Goal: Information Seeking & Learning: Learn about a topic

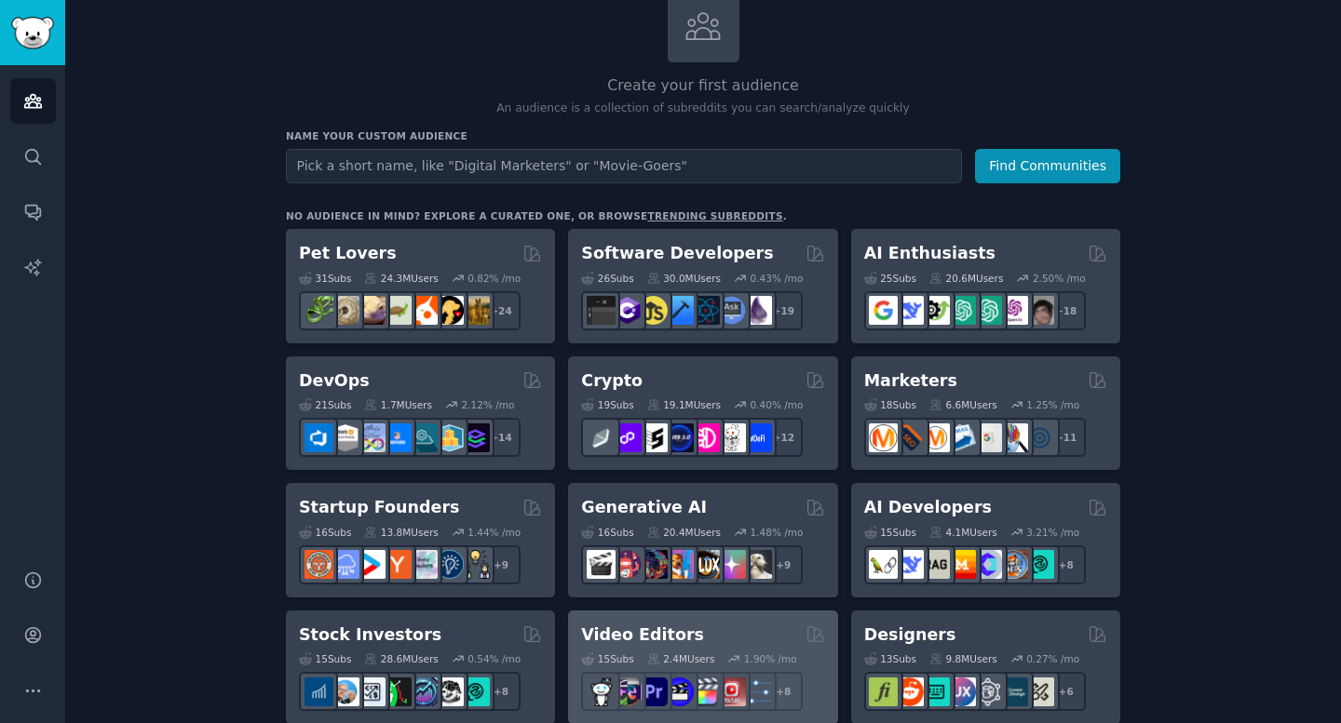
scroll to position [127, 0]
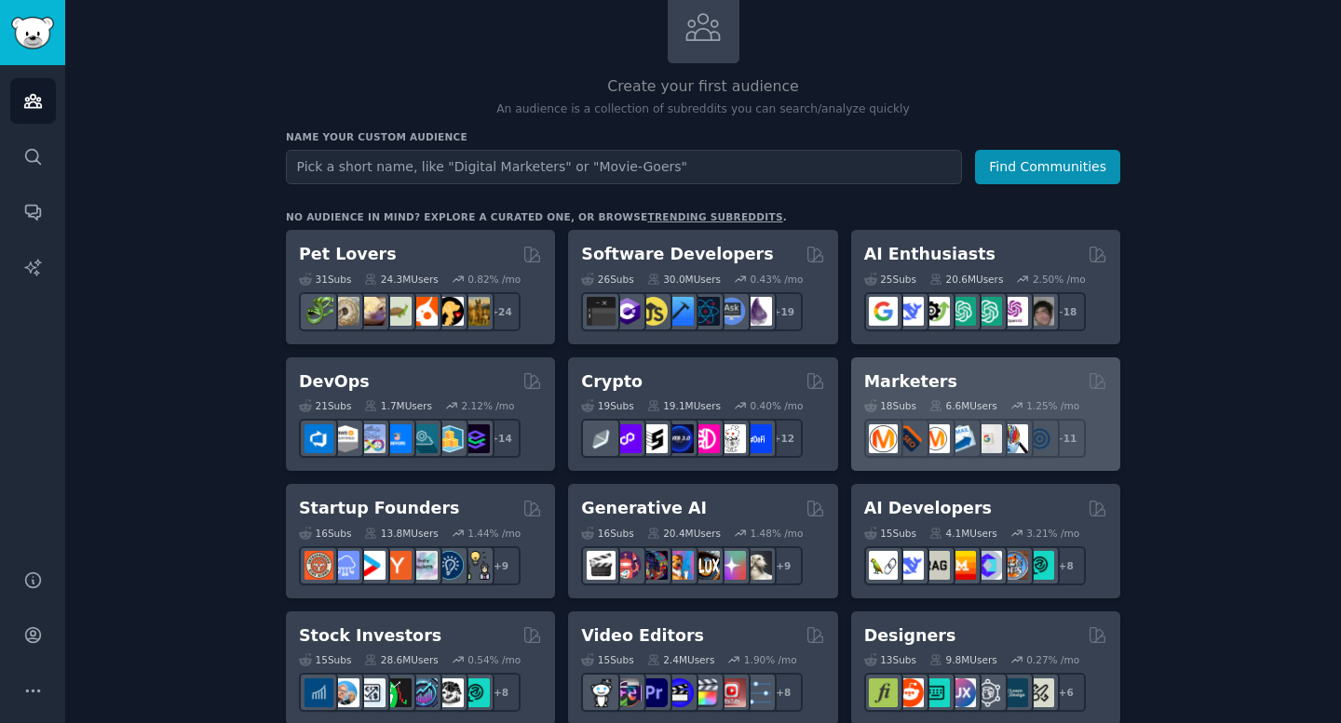
click at [1022, 379] on div "Marketers" at bounding box center [985, 382] width 243 height 23
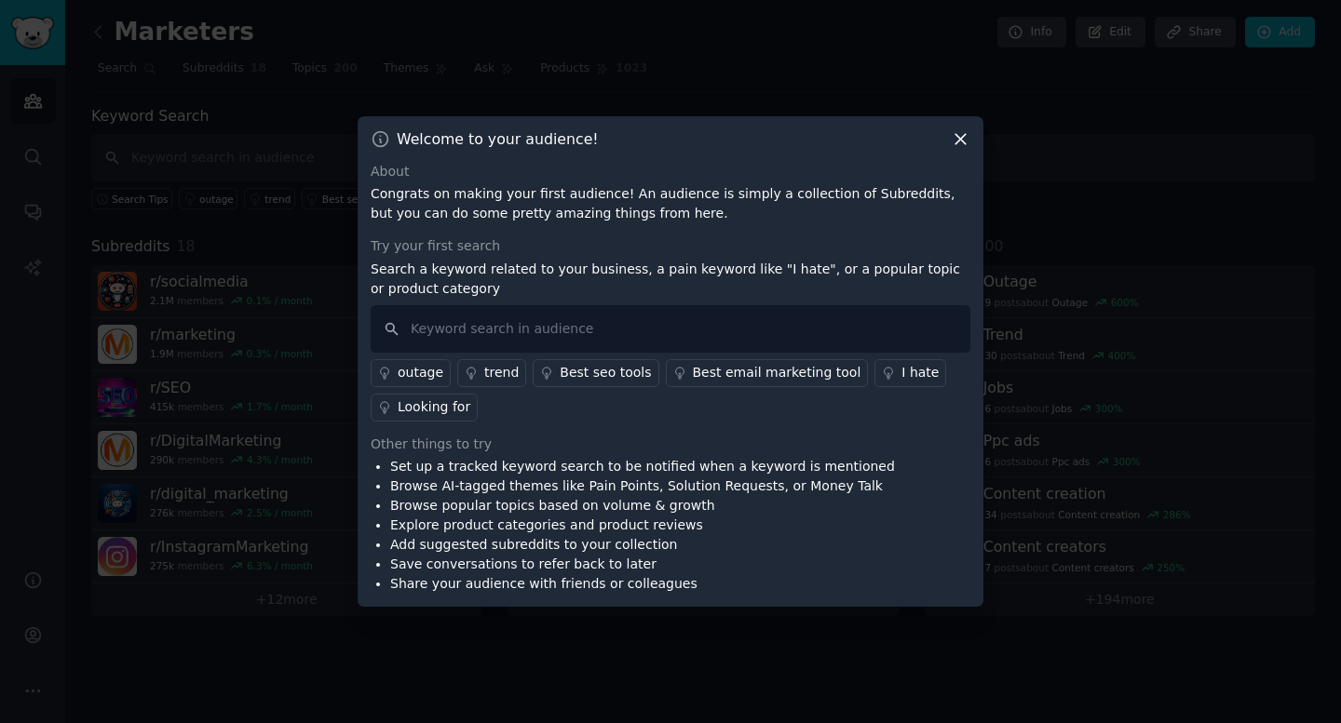
click at [962, 137] on icon at bounding box center [960, 139] width 10 height 10
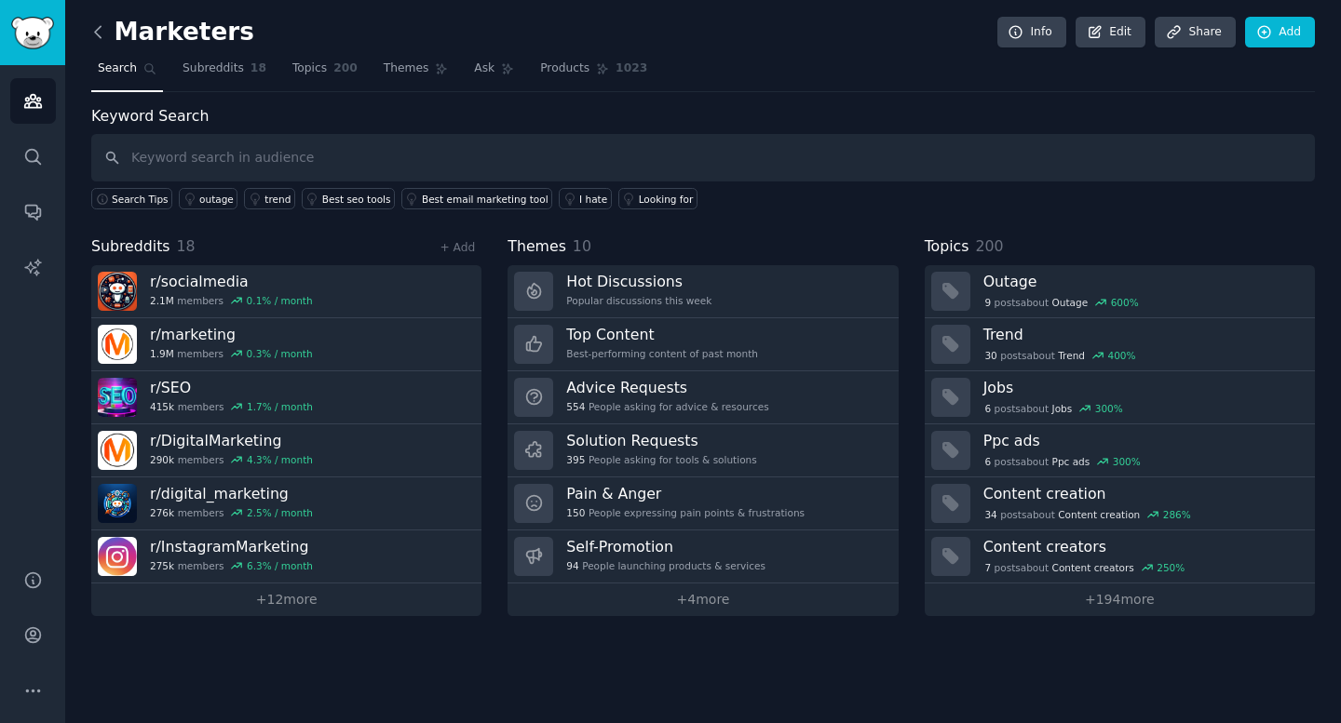
click at [96, 31] on icon at bounding box center [98, 31] width 6 height 11
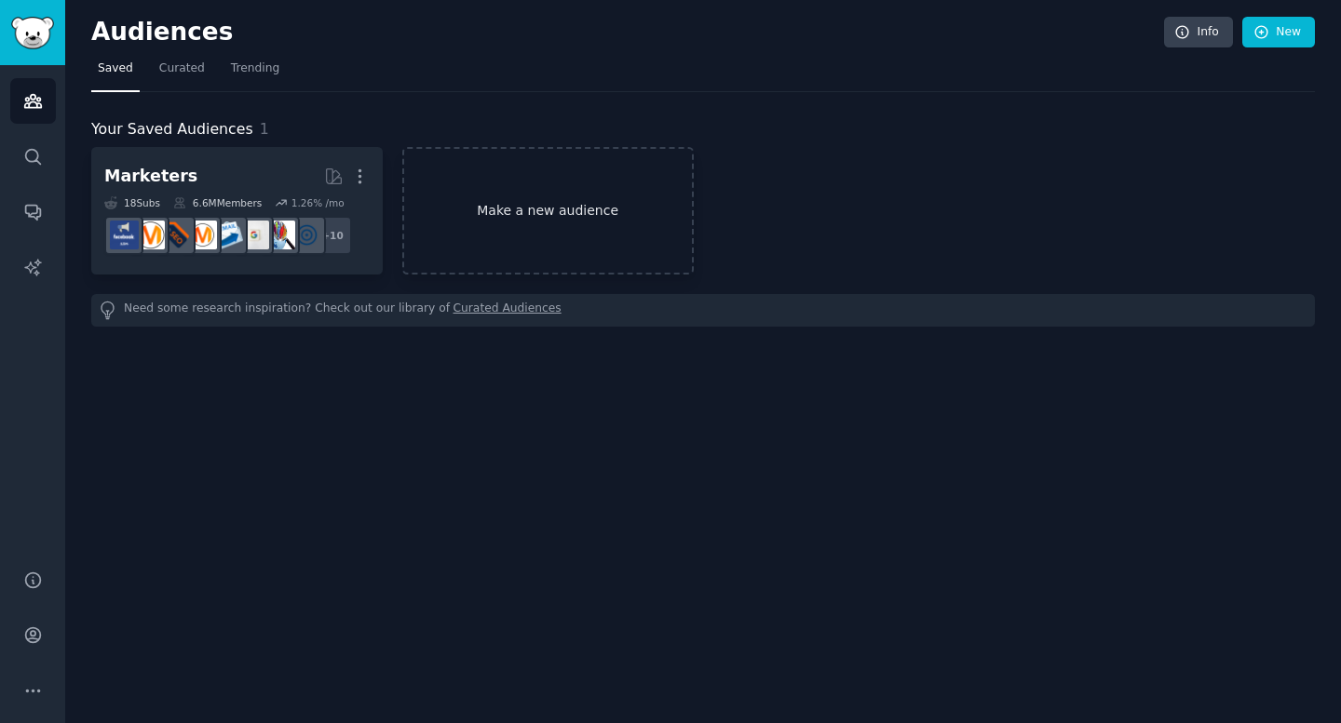
click at [553, 202] on link "Make a new audience" at bounding box center [547, 211] width 291 height 128
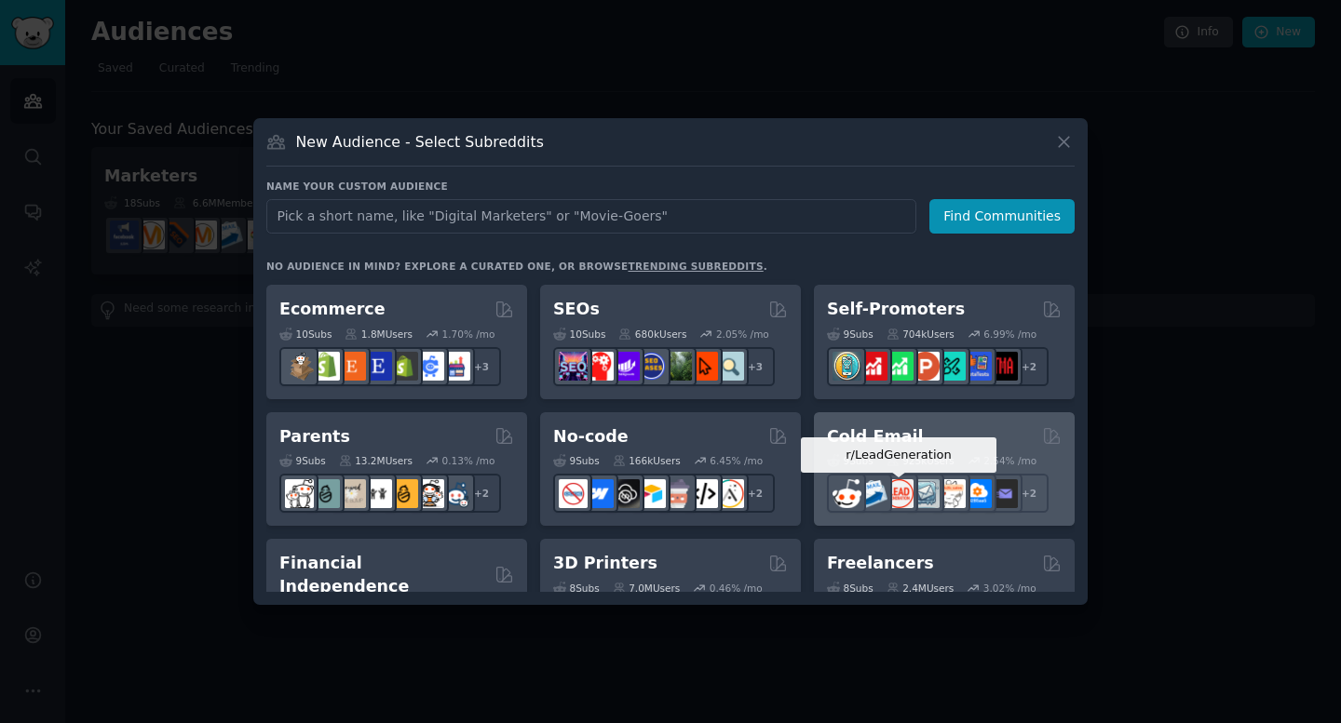
scroll to position [758, 0]
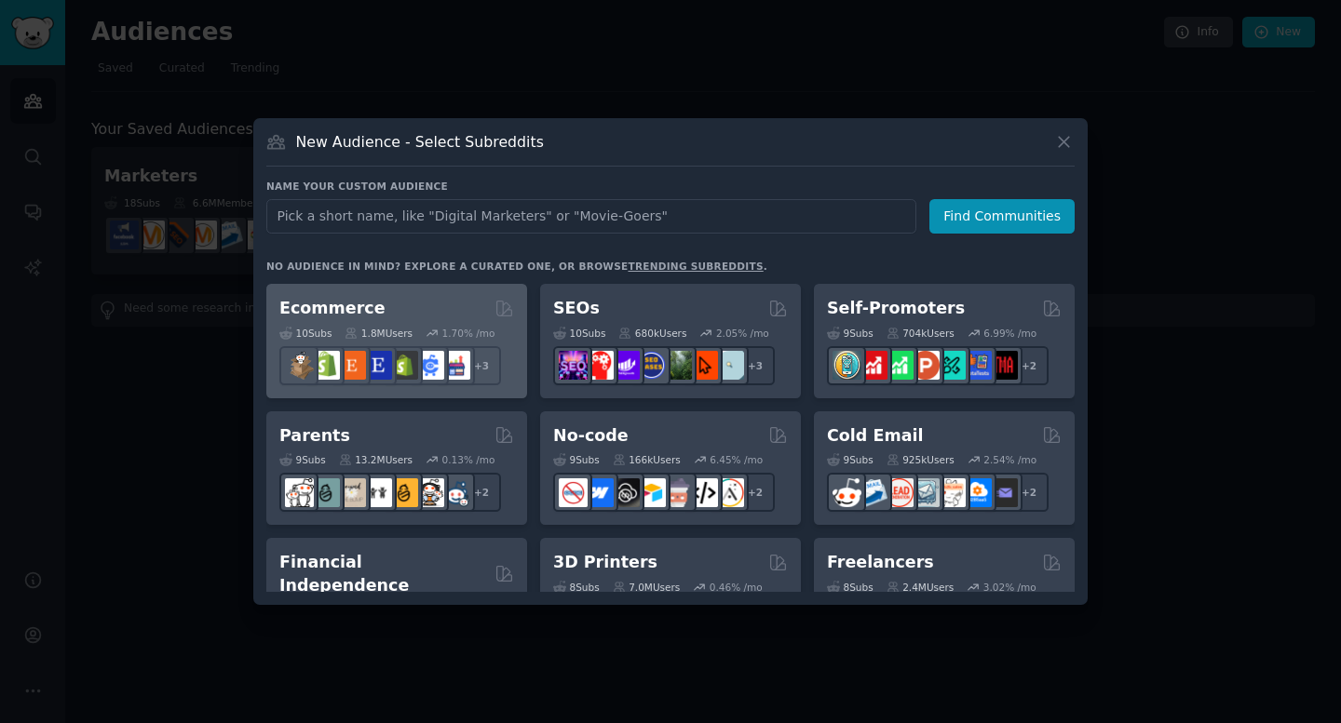
click at [413, 314] on div "Ecommerce" at bounding box center [396, 308] width 235 height 23
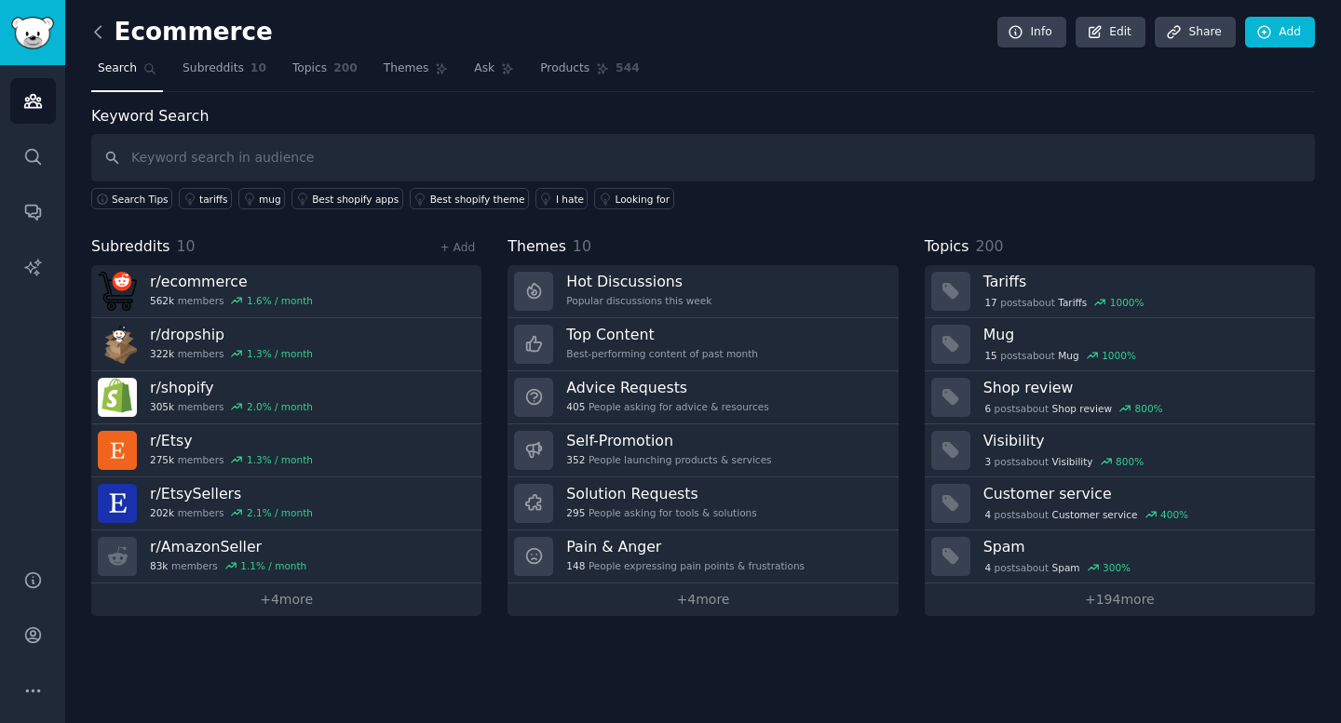
click at [97, 30] on icon at bounding box center [98, 31] width 6 height 11
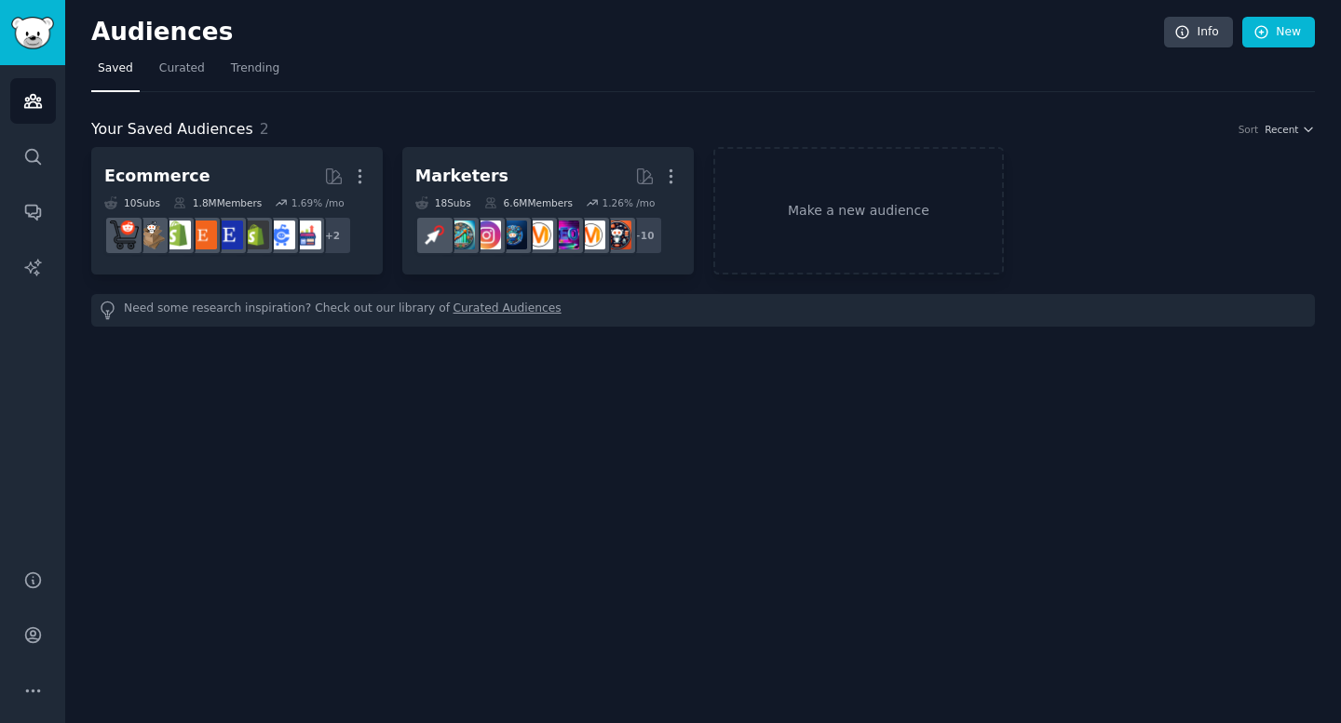
click at [493, 315] on link "Curated Audiences" at bounding box center [507, 311] width 108 height 20
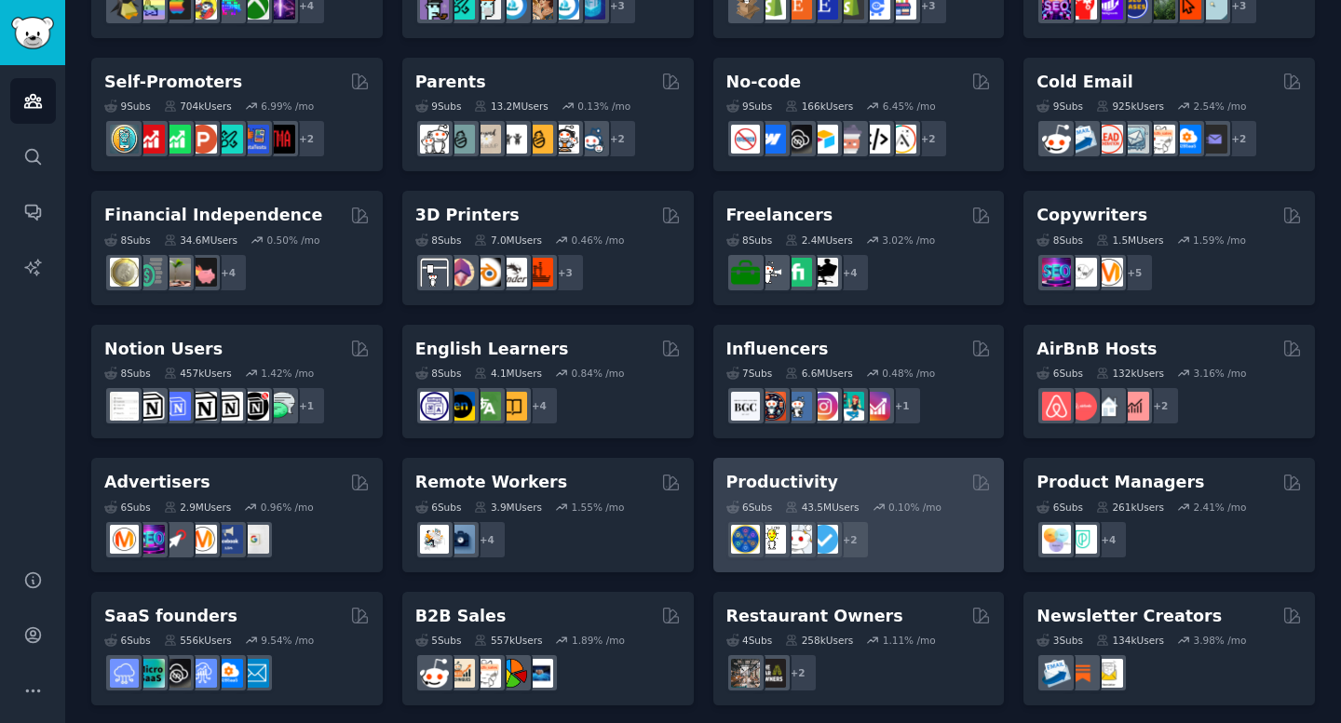
scroll to position [766, 0]
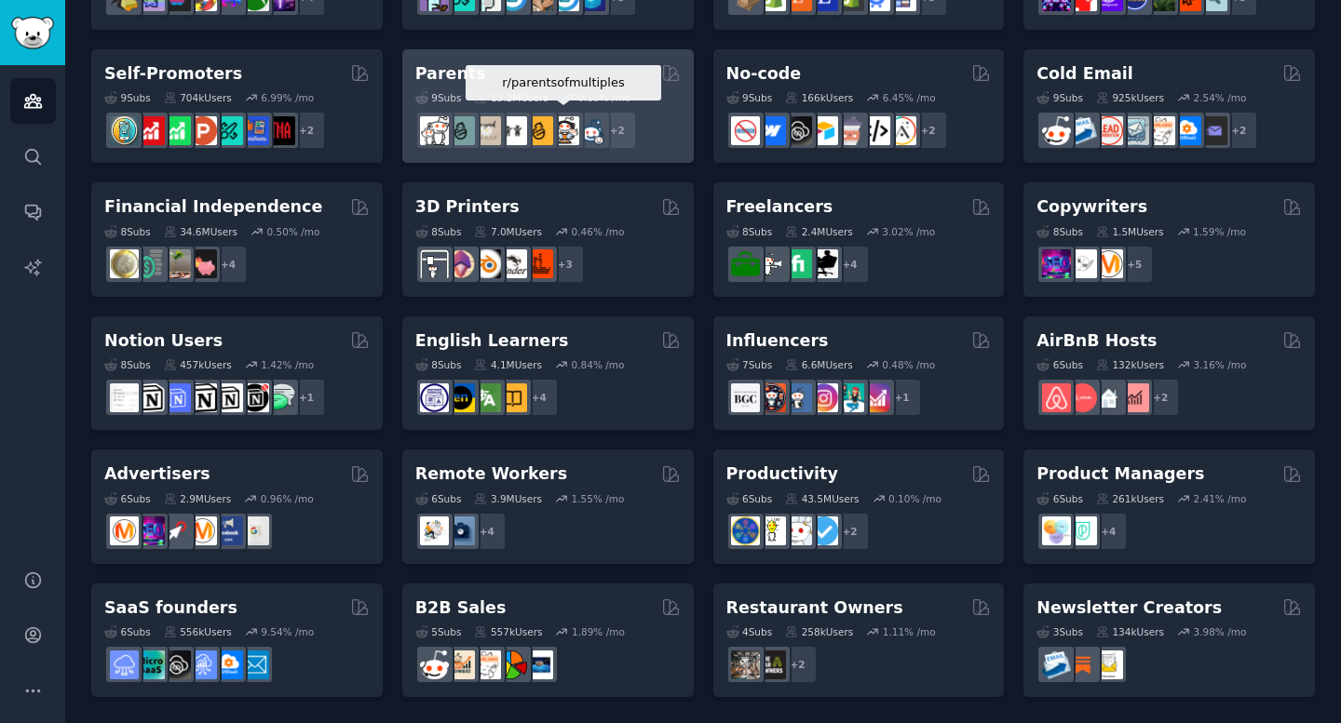
click at [572, 111] on div at bounding box center [565, 130] width 39 height 39
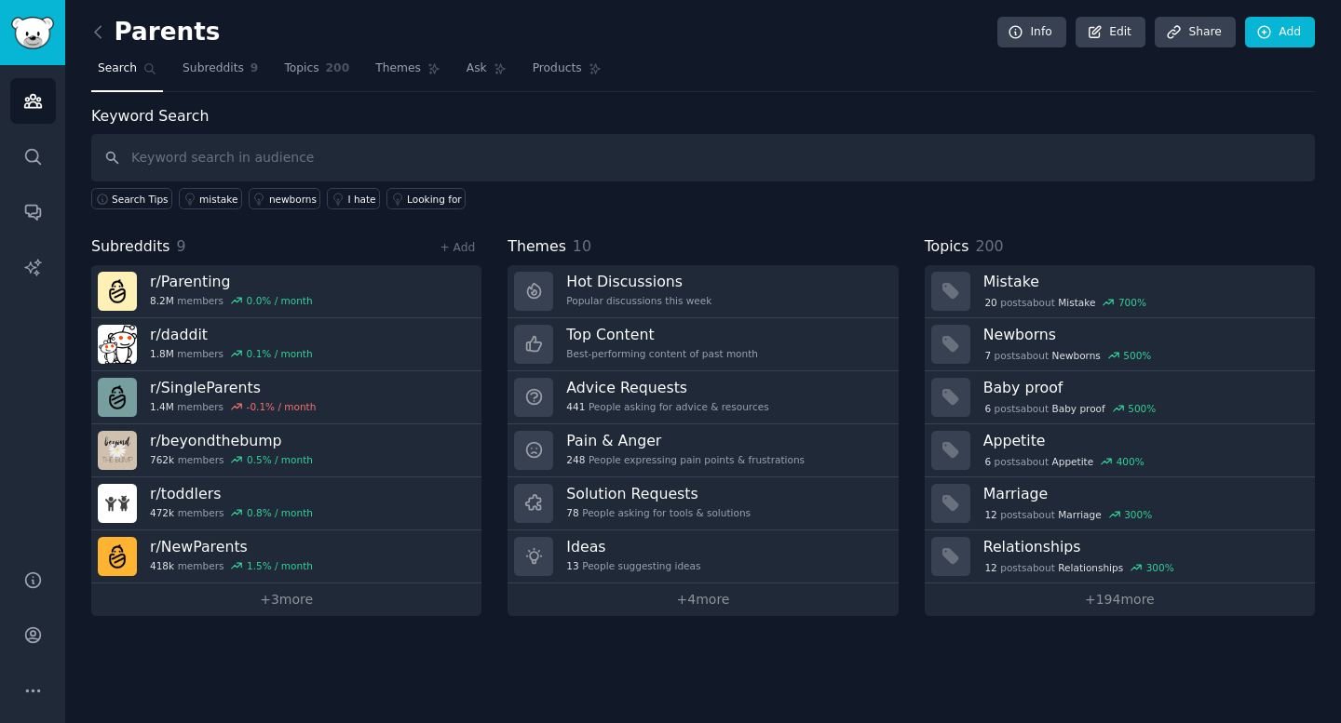
click at [102, 45] on link at bounding box center [102, 33] width 23 height 30
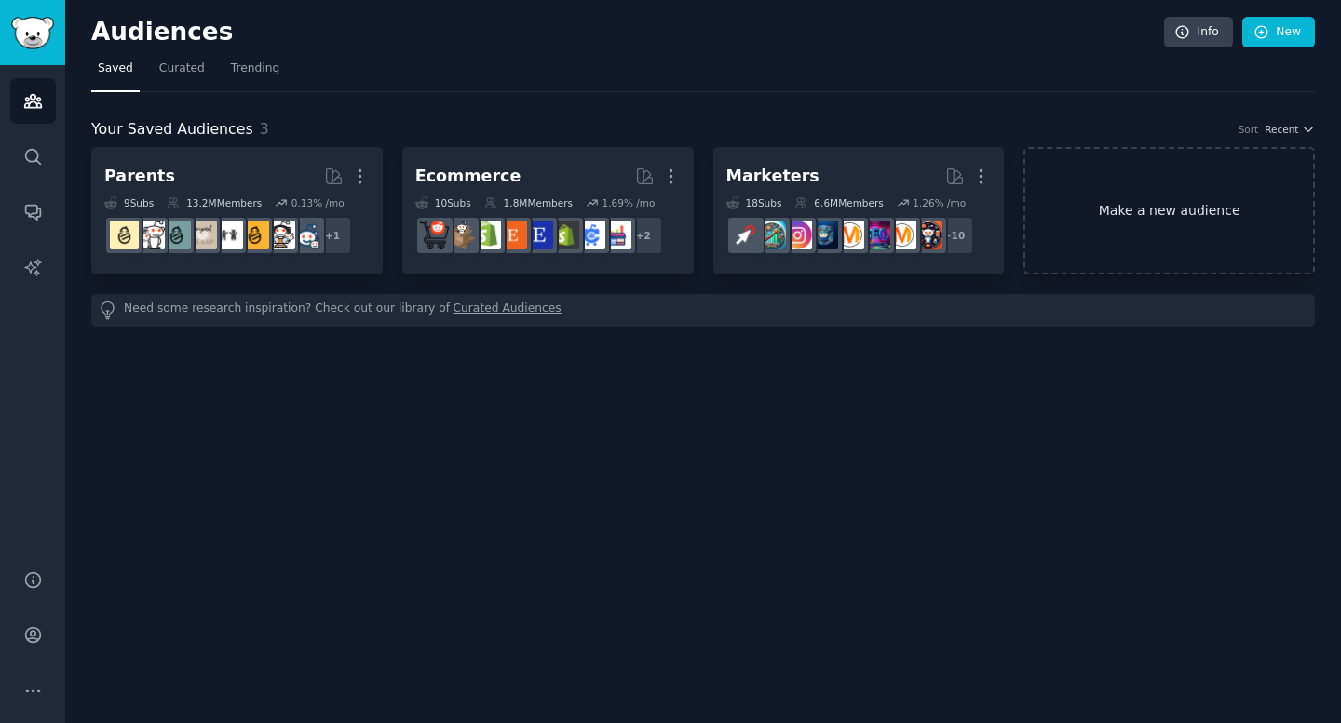
click at [1218, 197] on link "Make a new audience" at bounding box center [1168, 211] width 291 height 128
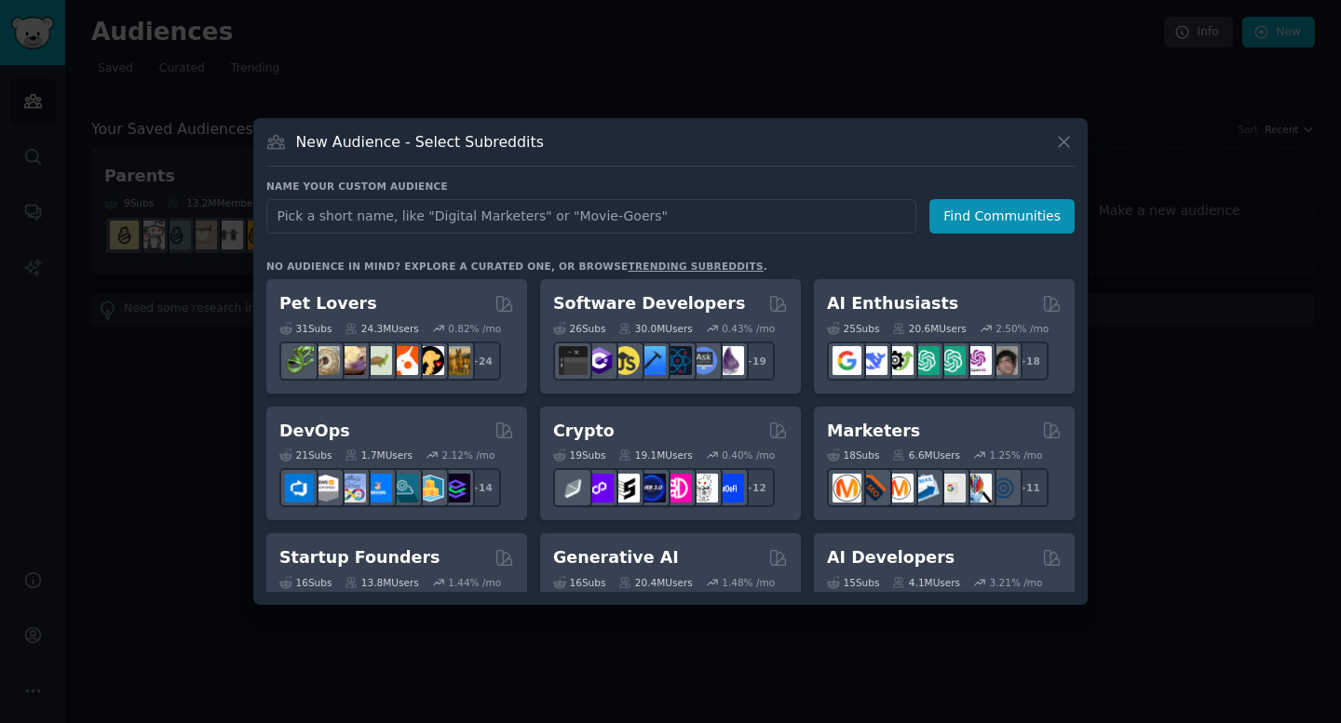
click at [627, 267] on link "trending subreddits" at bounding box center [694, 266] width 135 height 11
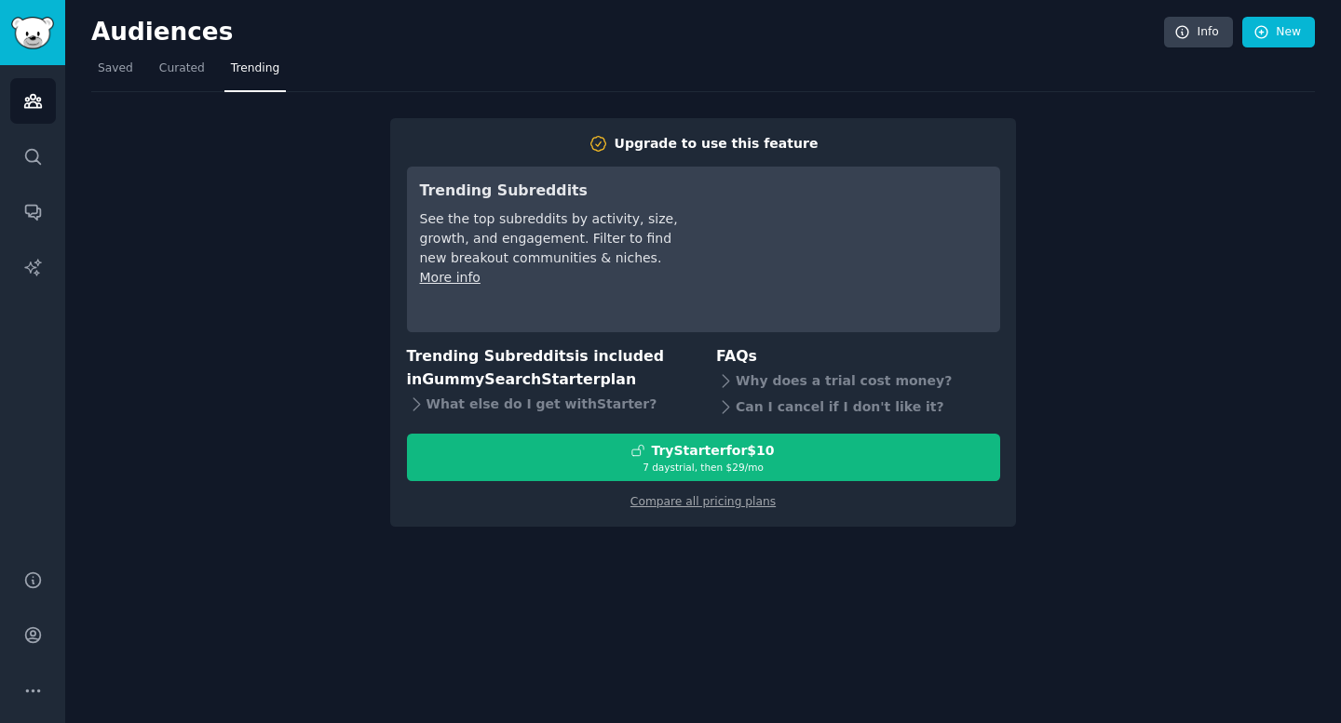
click at [163, 169] on div "Upgrade to use this feature Trending Subreddits See the top subreddits by activ…" at bounding box center [702, 309] width 1223 height 435
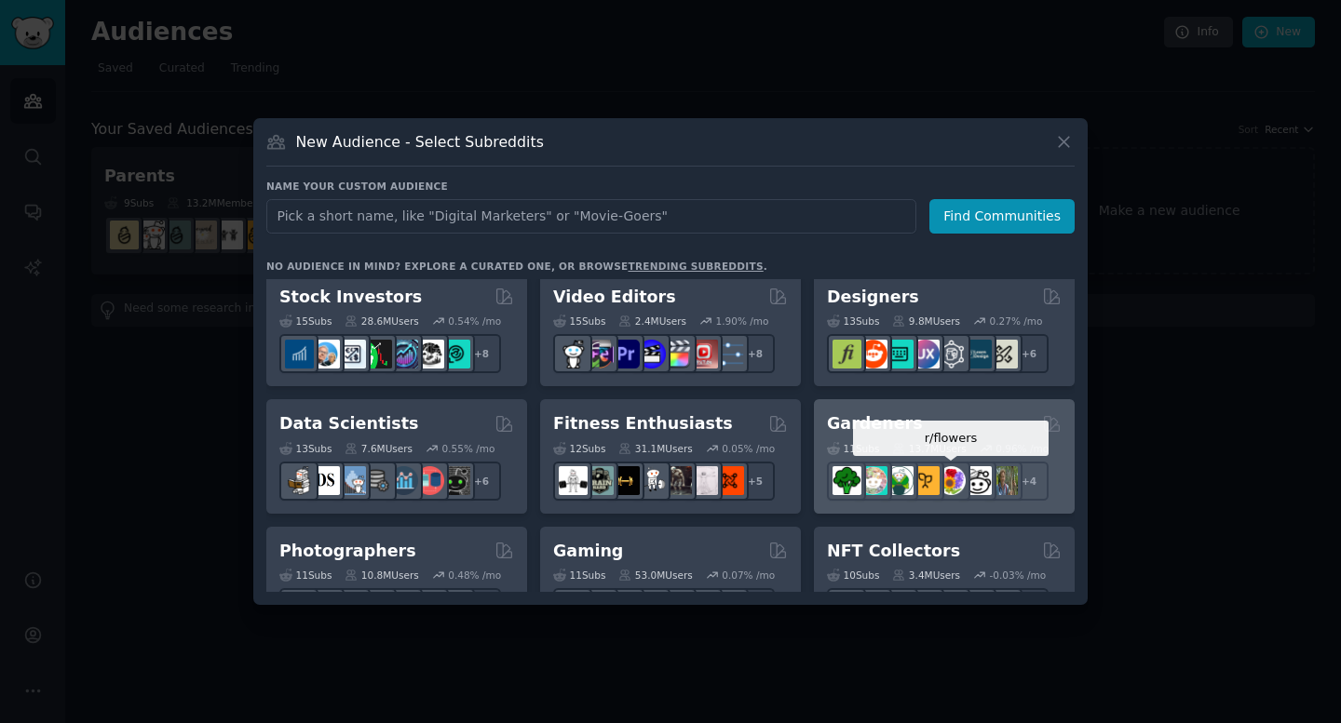
scroll to position [452, 0]
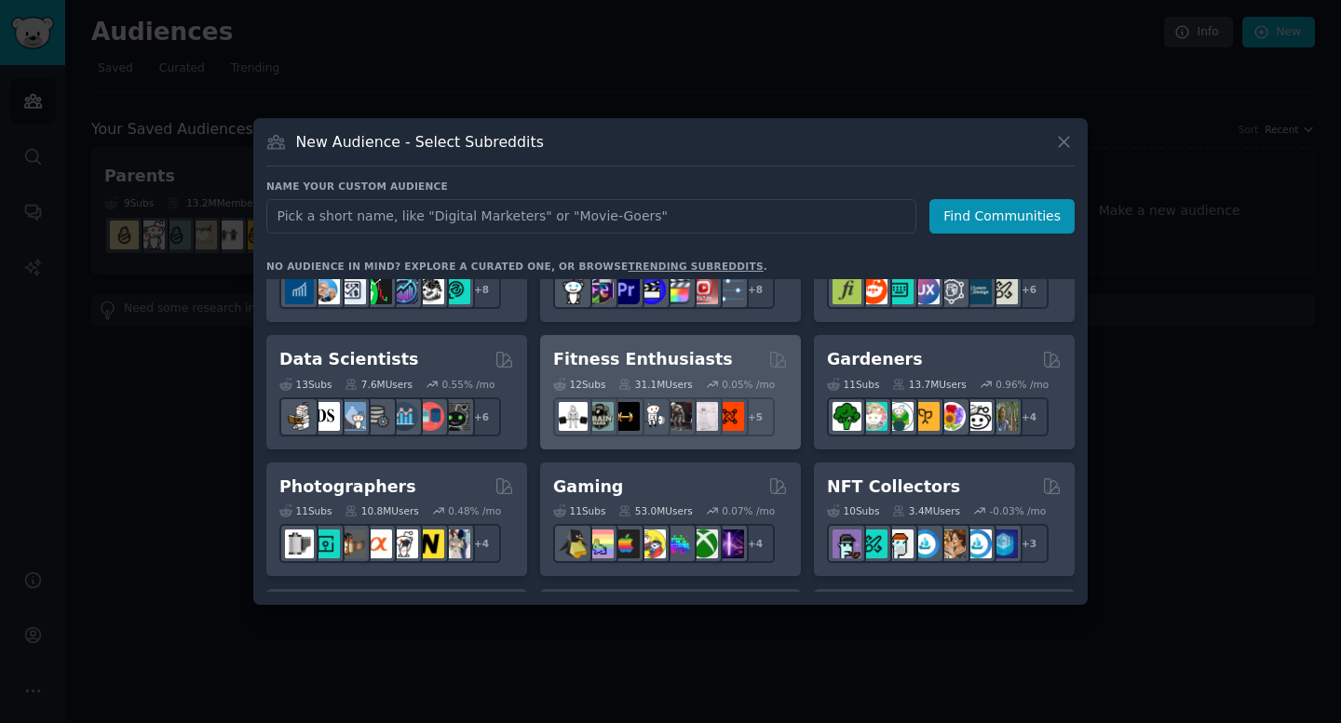
click at [724, 357] on div "Fitness Enthusiasts" at bounding box center [670, 359] width 235 height 23
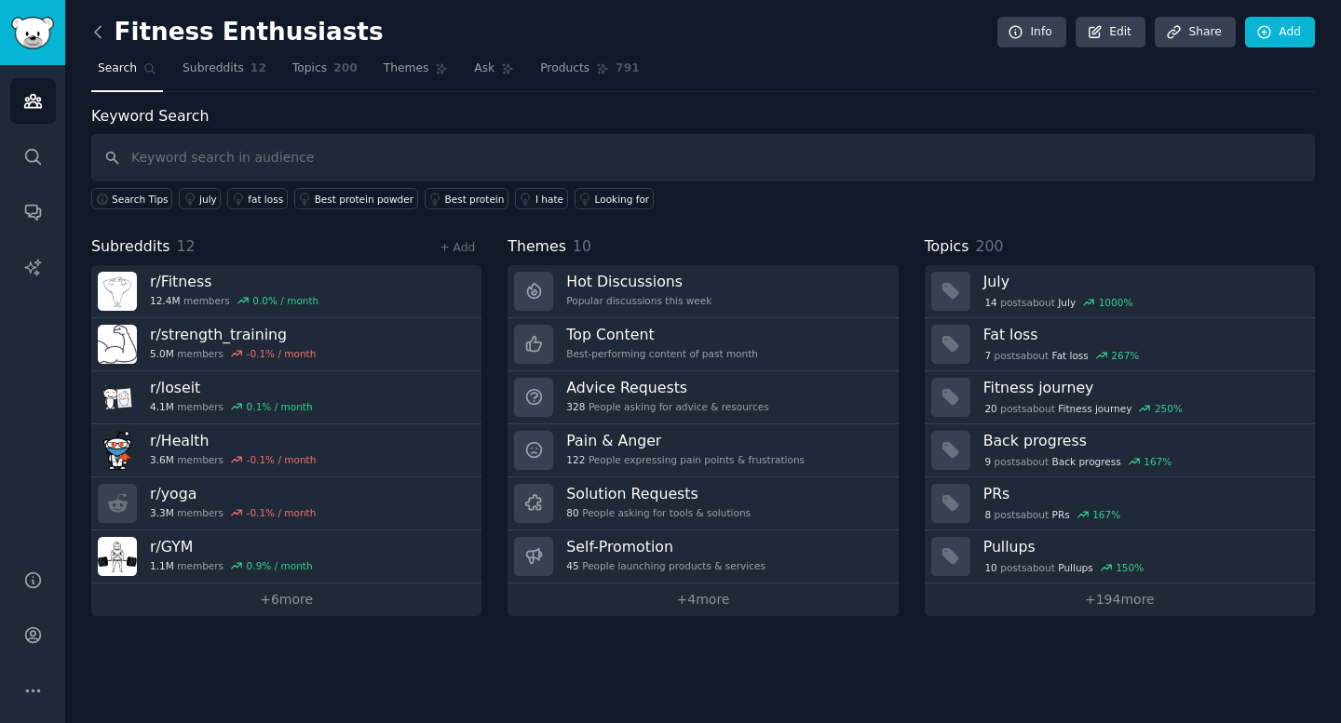
click at [96, 31] on icon at bounding box center [98, 31] width 6 height 11
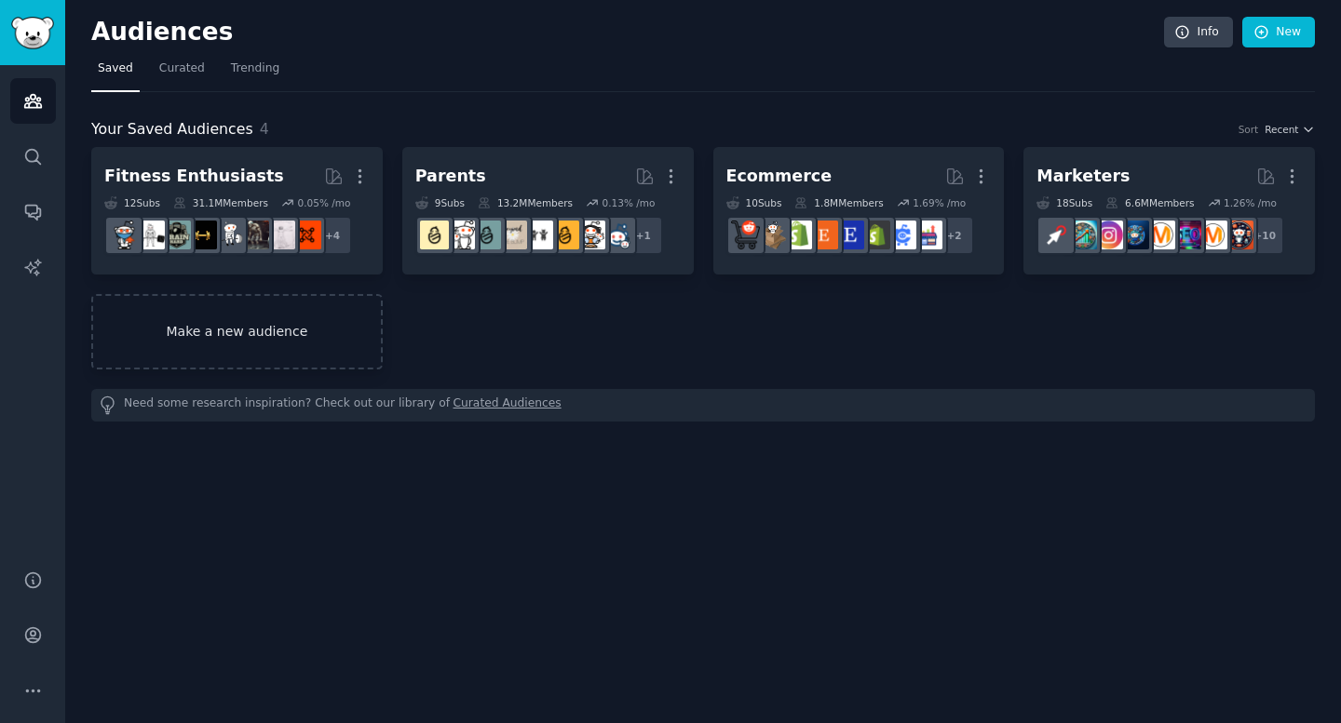
click at [277, 334] on link "Make a new audience" at bounding box center [236, 331] width 291 height 75
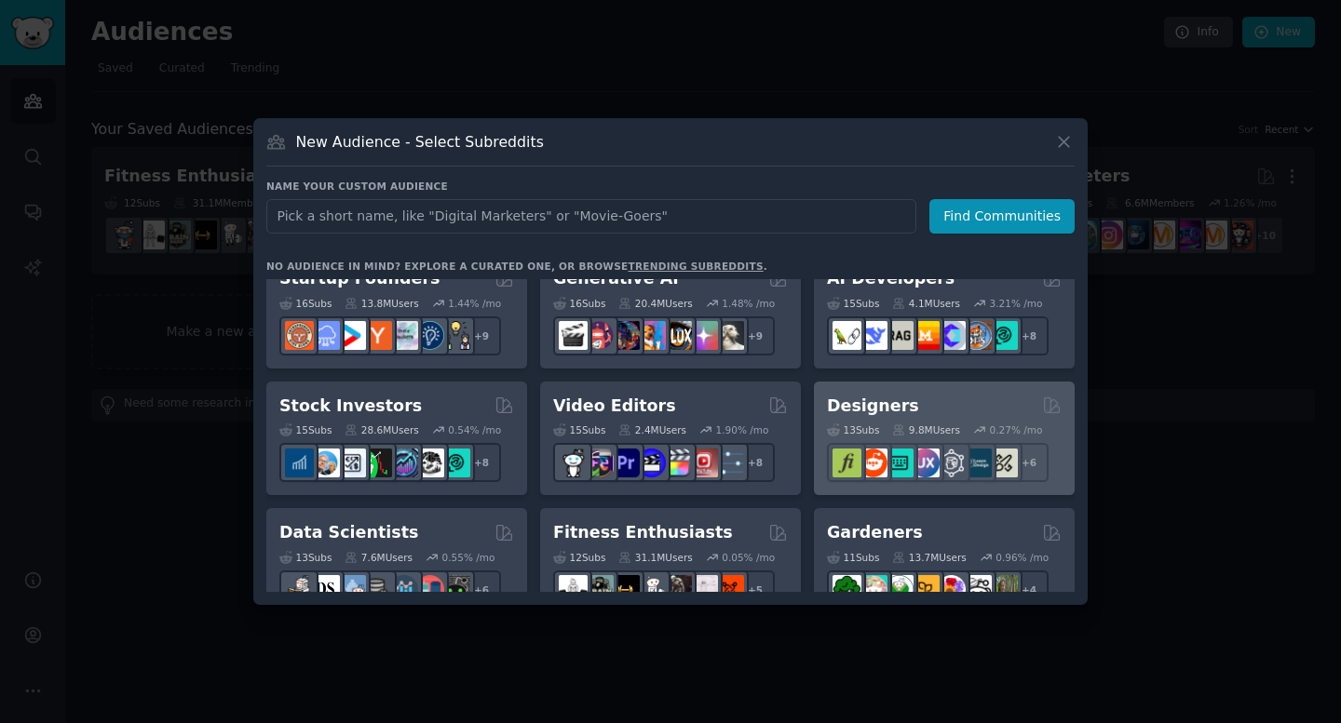
scroll to position [360, 0]
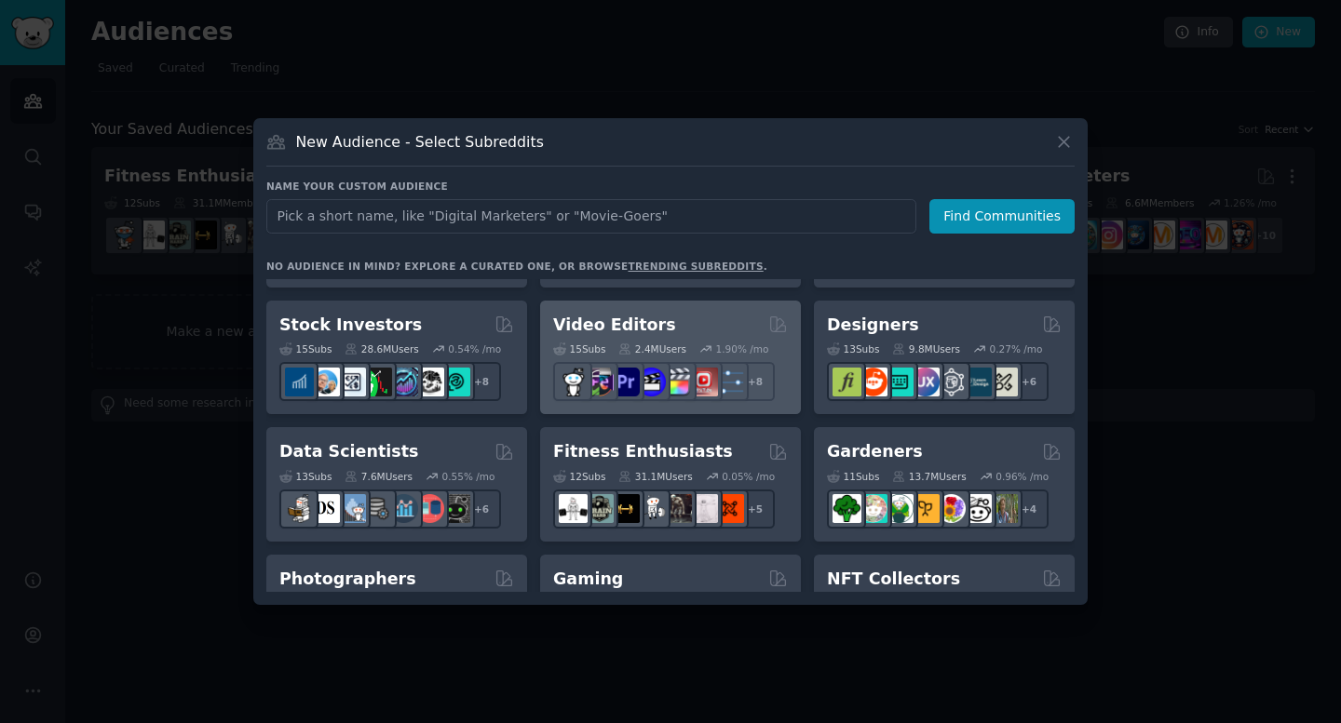
click at [685, 329] on div "Video Editors" at bounding box center [670, 325] width 235 height 23
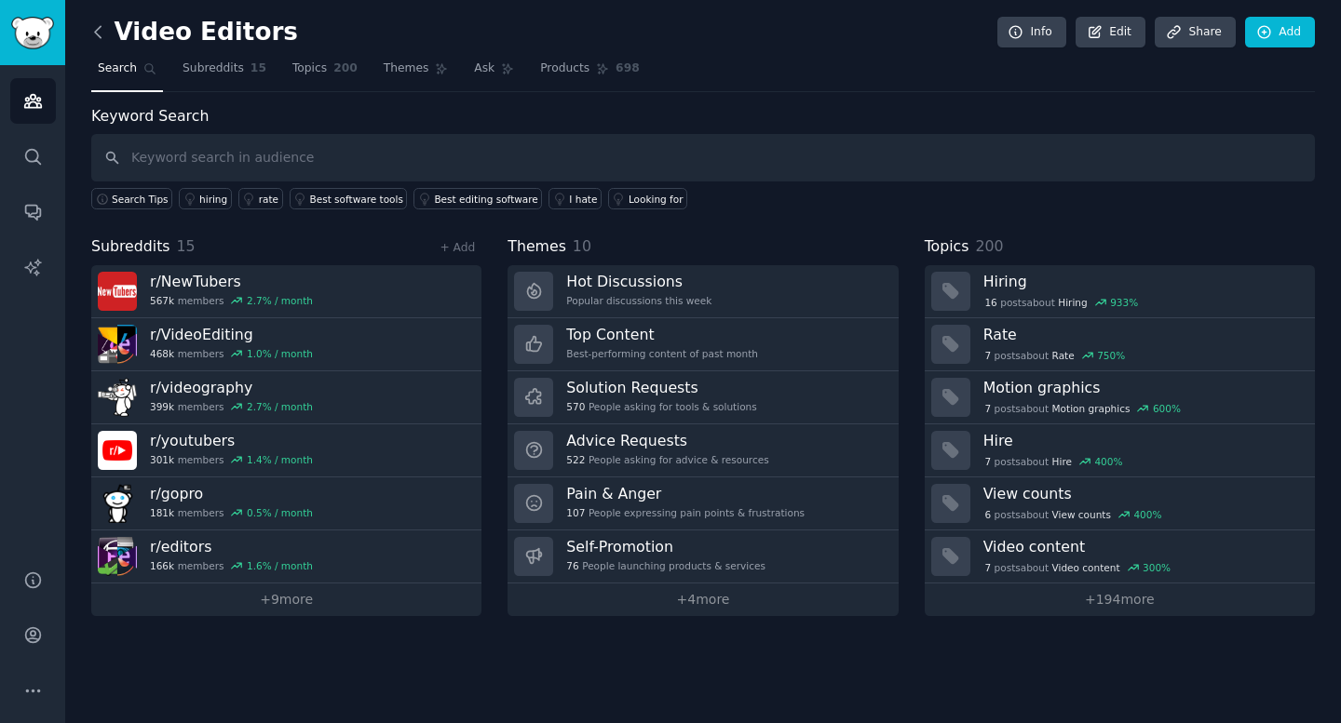
click at [101, 32] on icon at bounding box center [98, 32] width 20 height 20
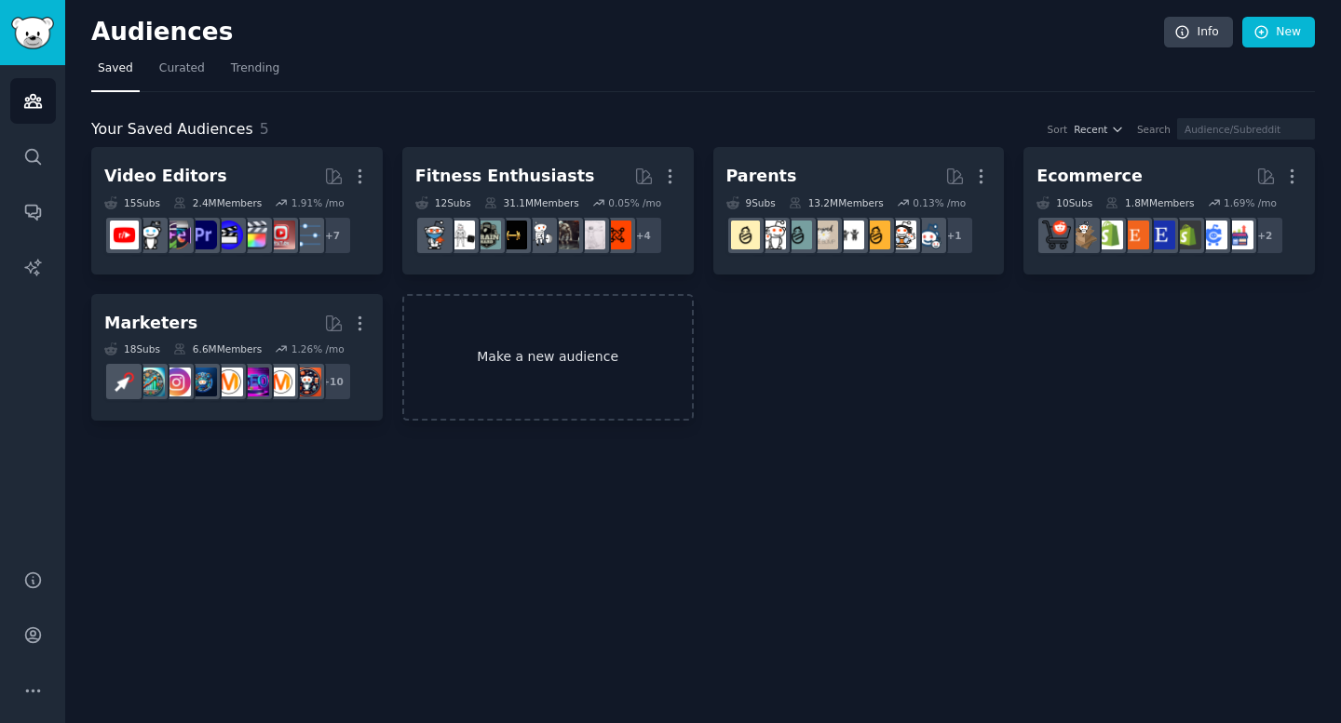
click at [553, 367] on link "Make a new audience" at bounding box center [547, 358] width 291 height 128
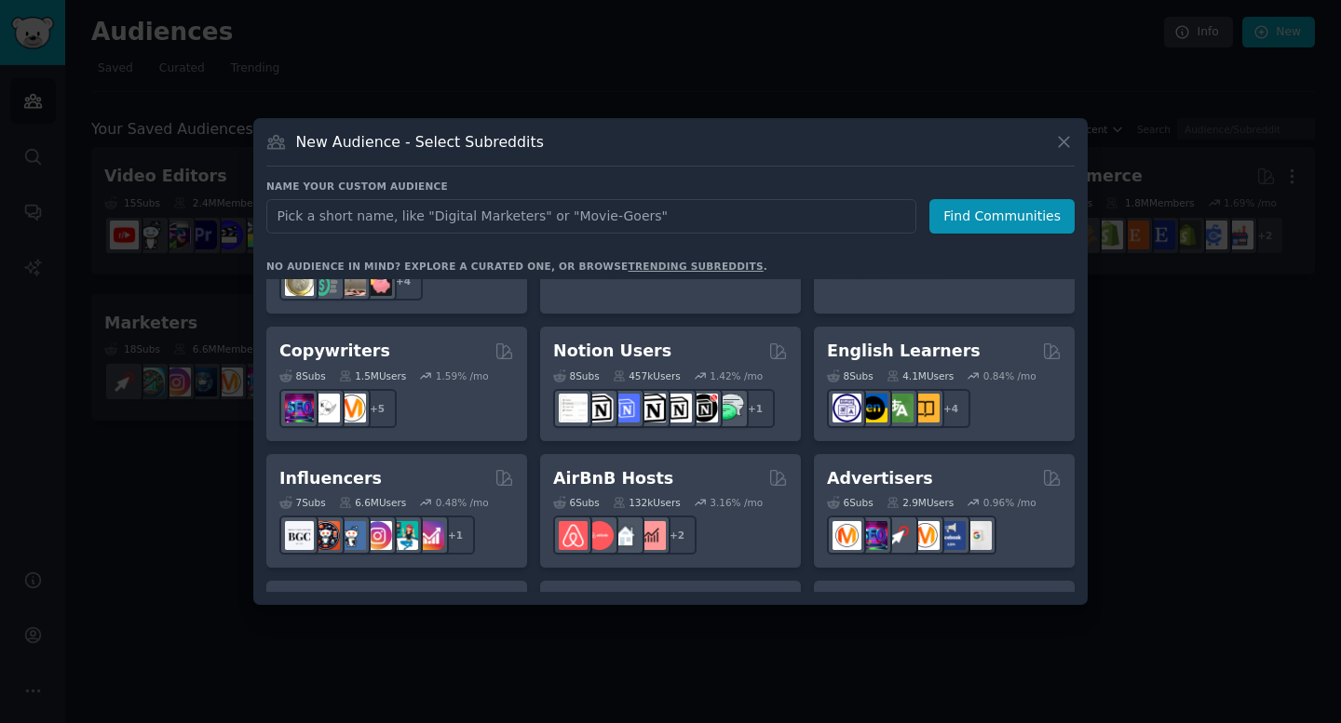
scroll to position [1138, 0]
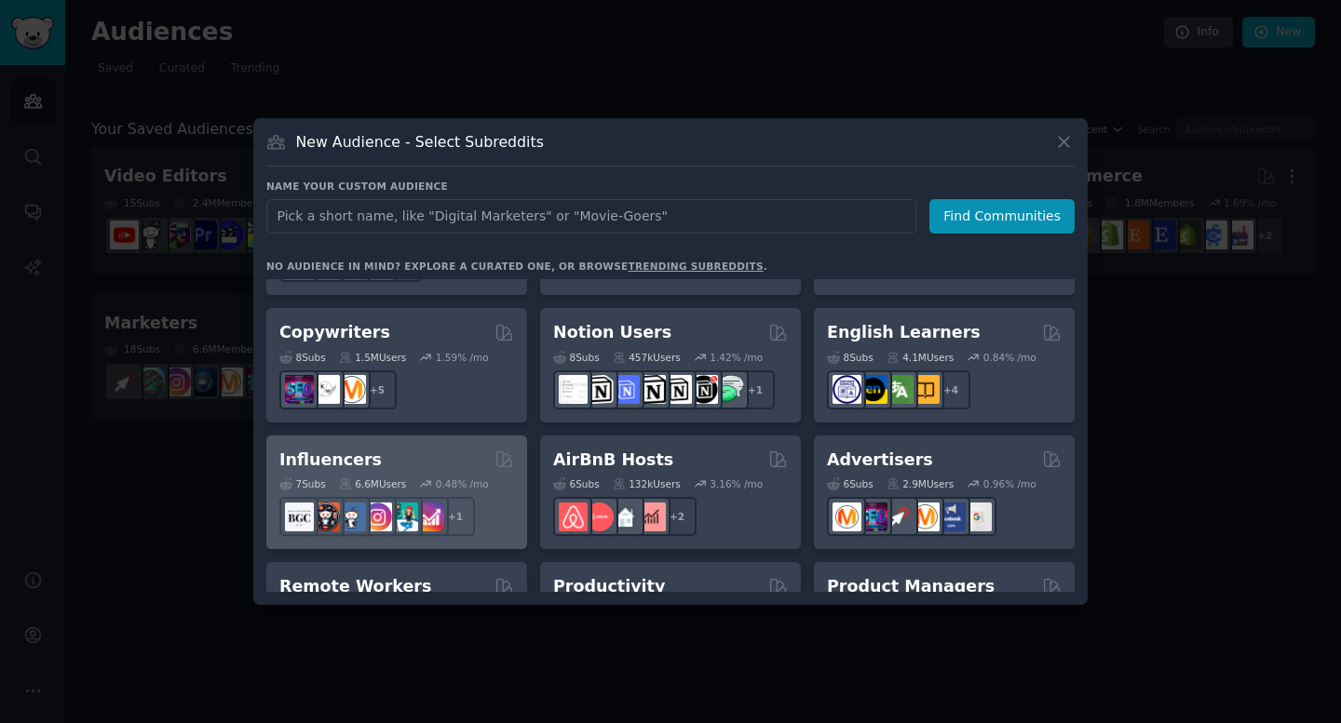
click at [432, 449] on div "Influencers" at bounding box center [396, 460] width 235 height 23
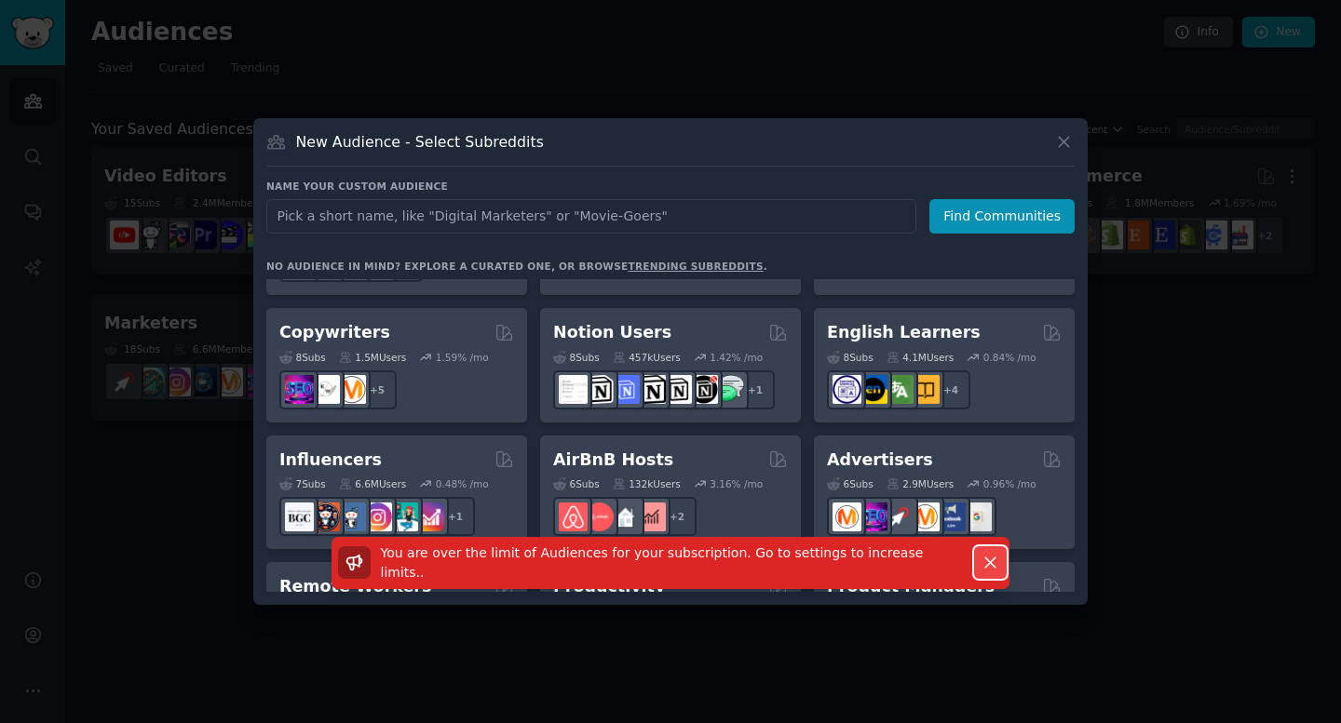
click at [984, 568] on icon "button" at bounding box center [990, 563] width 20 height 20
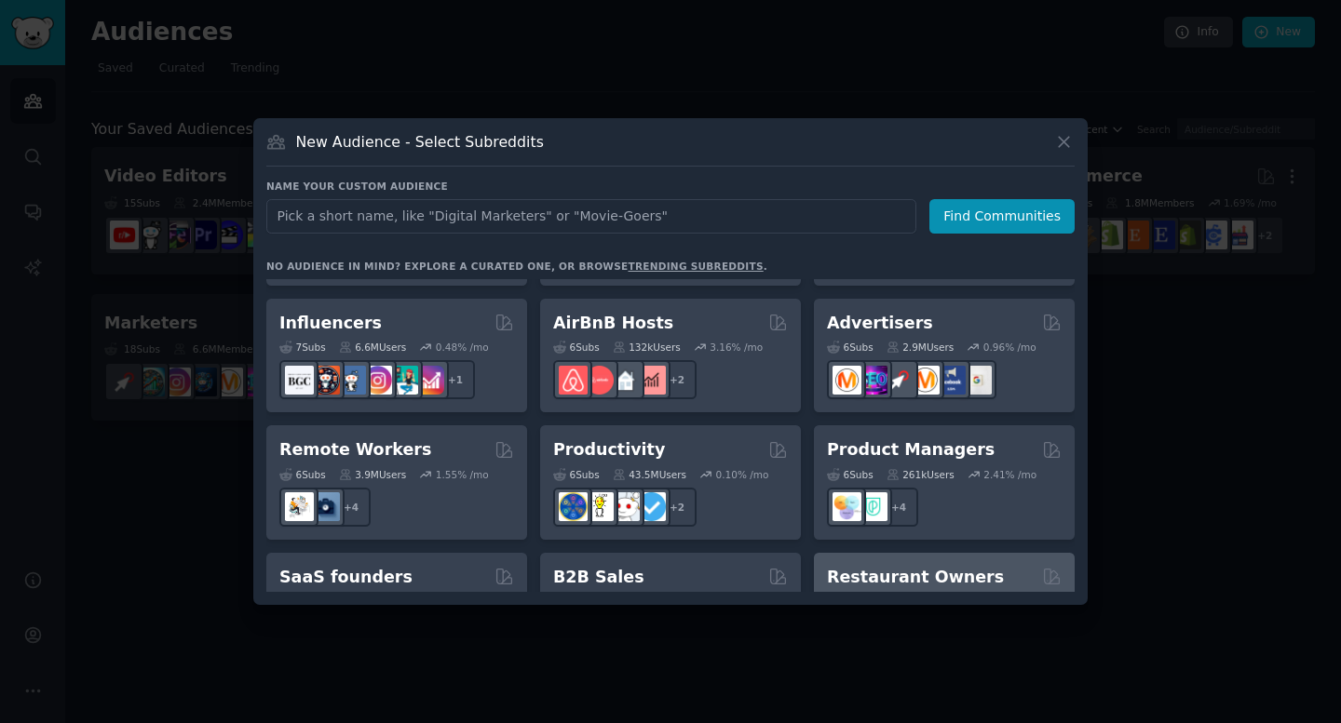
scroll to position [1339, 0]
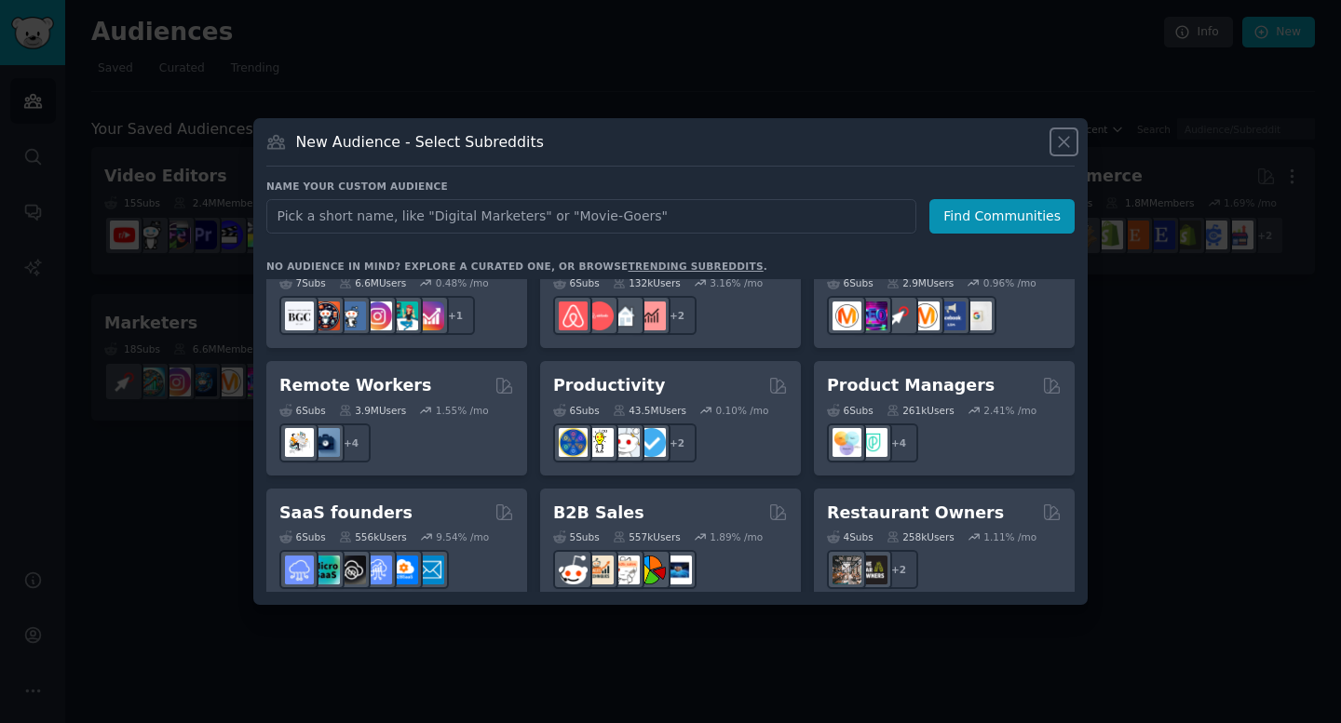
click at [1064, 145] on icon at bounding box center [1064, 142] width 20 height 20
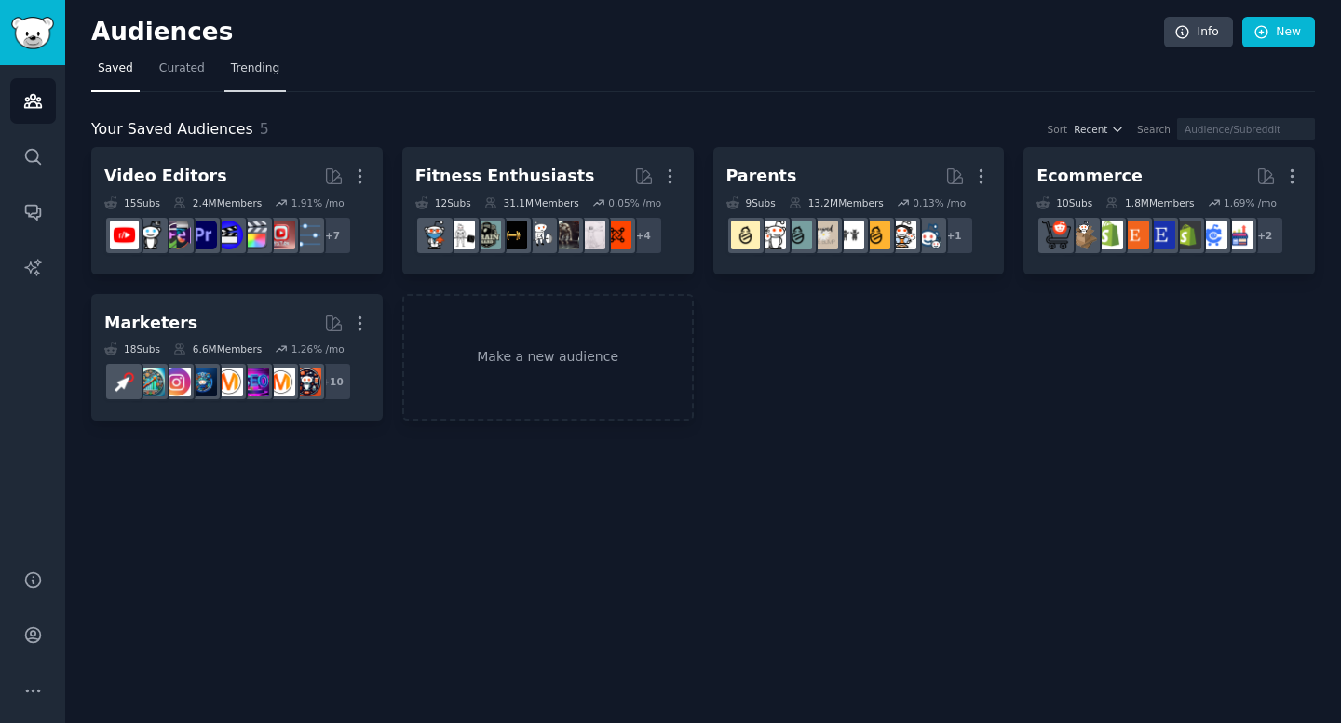
click at [255, 72] on span "Trending" at bounding box center [255, 69] width 48 height 17
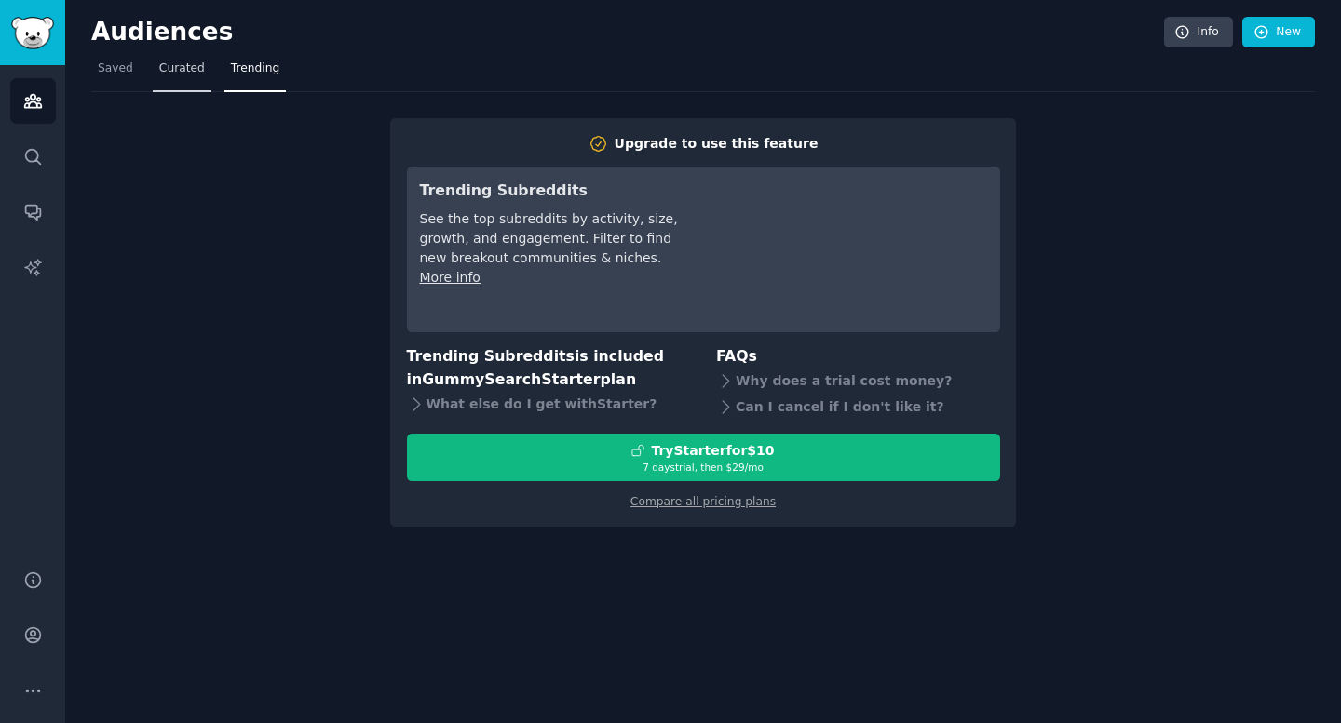
click at [169, 77] on link "Curated" at bounding box center [182, 73] width 59 height 38
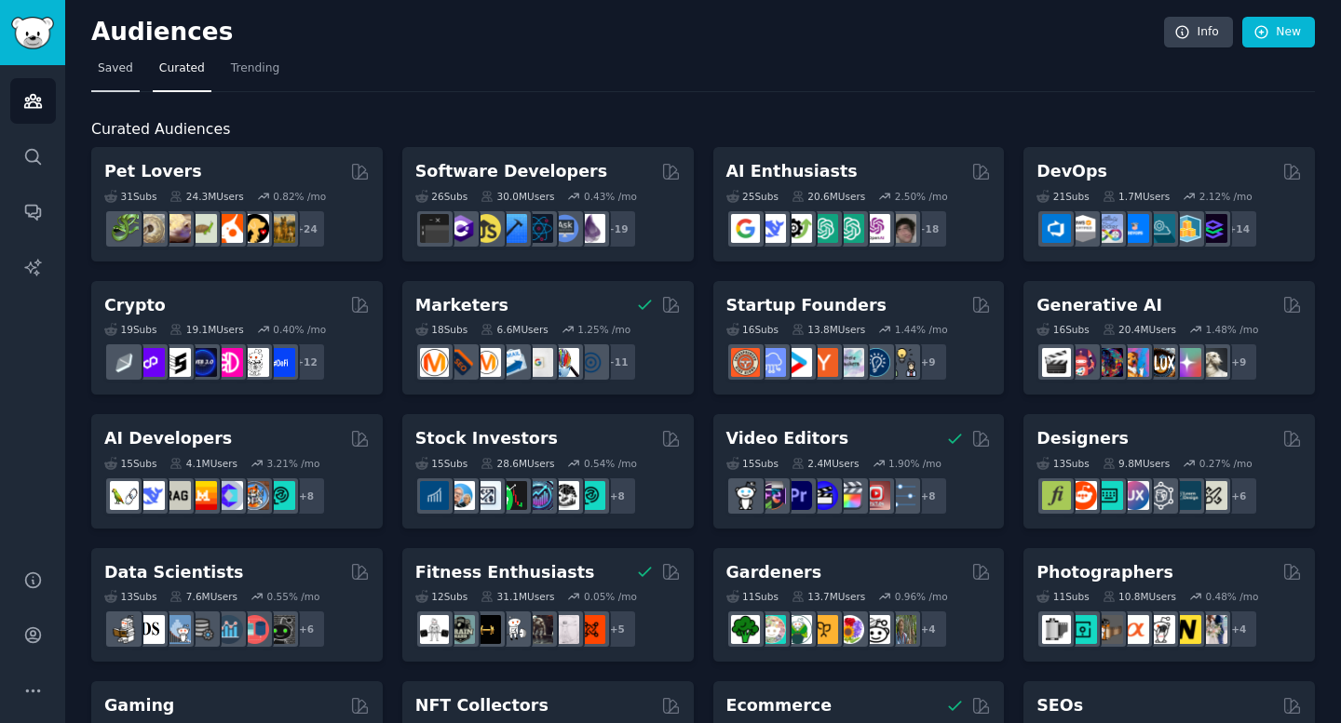
click at [115, 79] on link "Saved" at bounding box center [115, 73] width 48 height 38
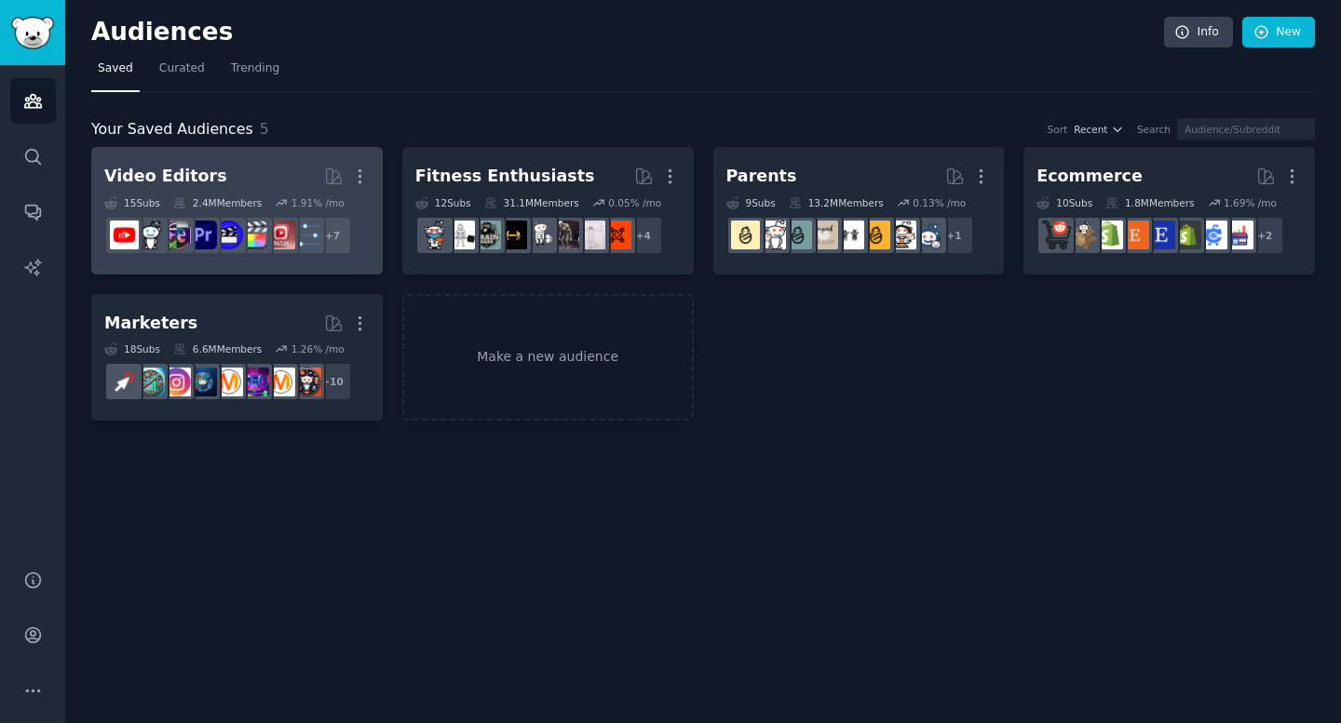
click at [290, 178] on h2 "Video Editors More" at bounding box center [236, 176] width 265 height 33
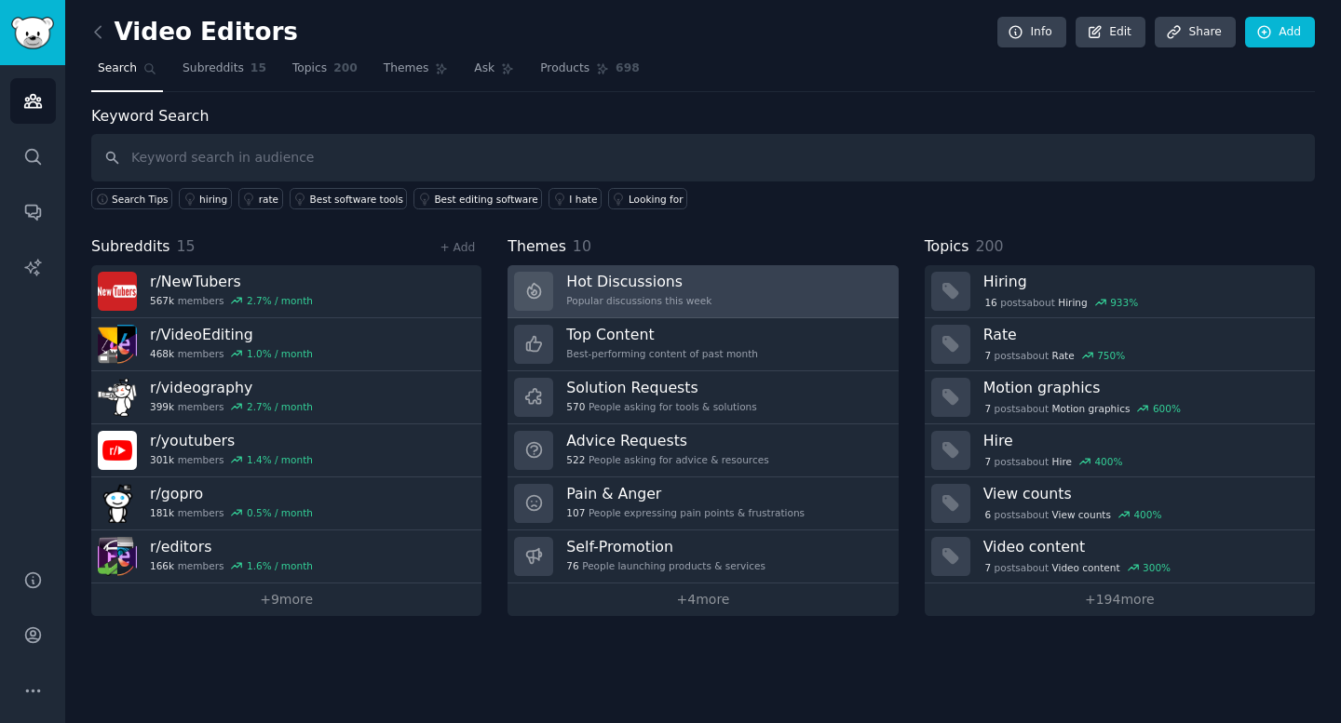
click at [772, 305] on link "Hot Discussions Popular discussions this week" at bounding box center [702, 291] width 390 height 53
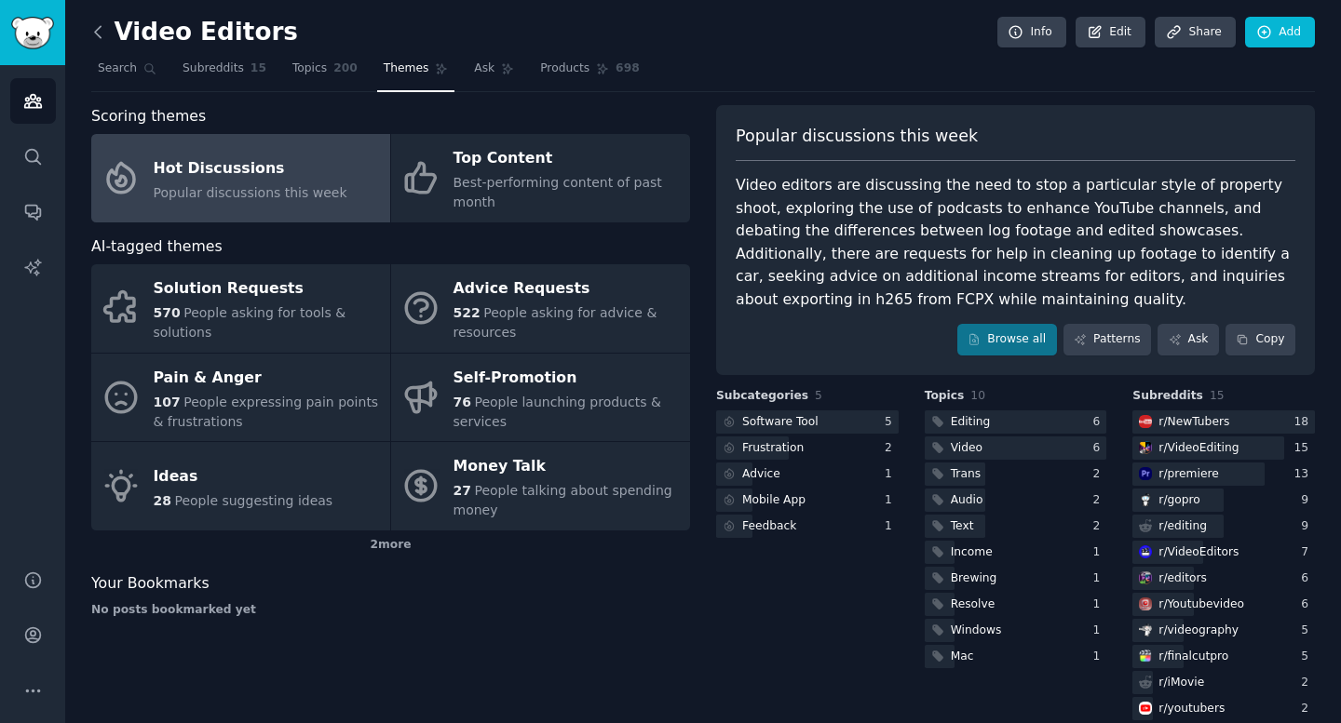
click at [104, 34] on icon at bounding box center [98, 32] width 20 height 20
drag, startPoint x: 227, startPoint y: 39, endPoint x: 193, endPoint y: 44, distance: 34.8
click at [227, 39] on h2 "Video Editors" at bounding box center [194, 33] width 207 height 30
click at [36, 23] on img "Sidebar" at bounding box center [32, 33] width 43 height 33
